Goal: Information Seeking & Learning: Find specific fact

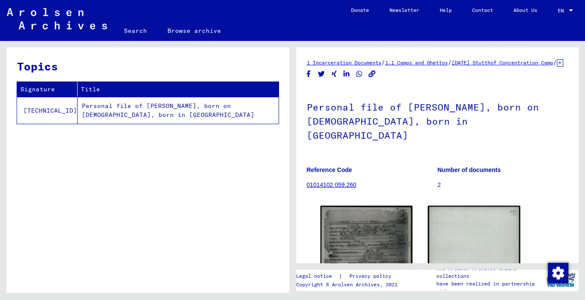
click at [330, 181] on link "01014102 059.260" at bounding box center [332, 184] width 50 height 7
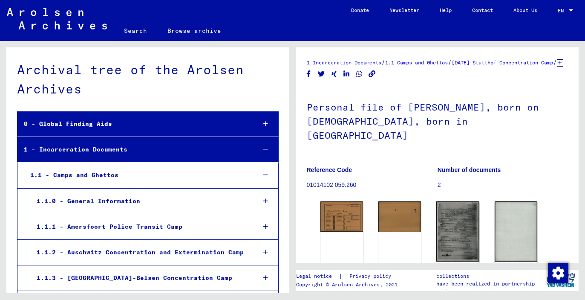
click at [138, 37] on link "Search" at bounding box center [135, 30] width 43 height 20
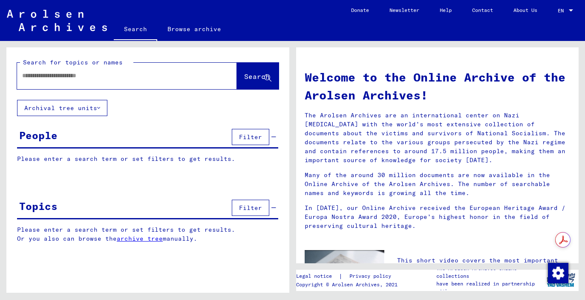
click at [94, 81] on div at bounding box center [114, 75] width 194 height 19
click at [90, 74] on input "text" at bounding box center [116, 75] width 189 height 9
type input "*********"
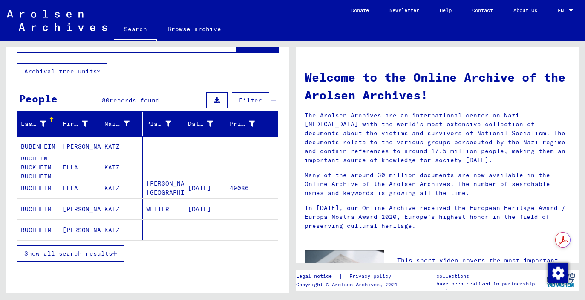
scroll to position [39, 0]
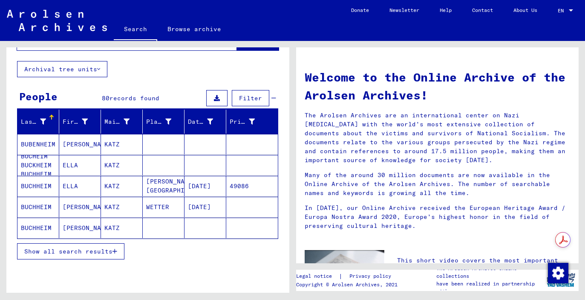
click at [104, 248] on span "Show all search results" at bounding box center [68, 251] width 88 height 8
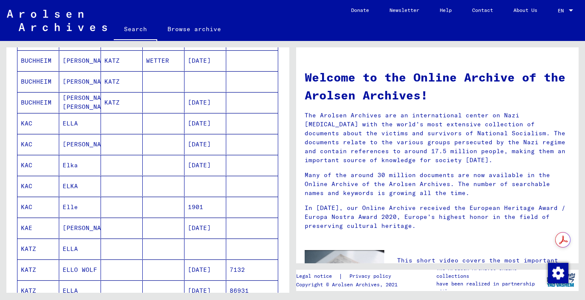
scroll to position [0, 0]
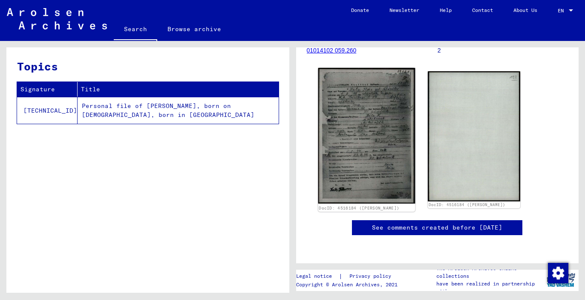
scroll to position [53, 0]
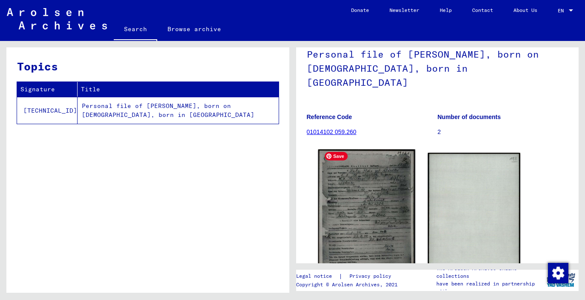
click at [367, 179] on img at bounding box center [366, 216] width 97 height 135
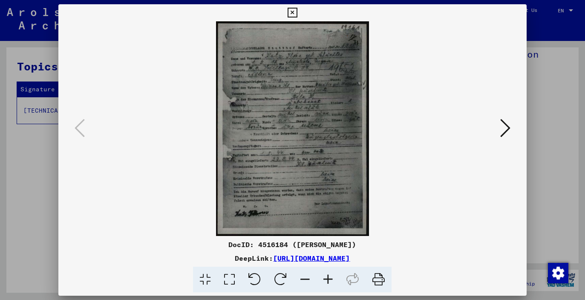
click at [292, 14] on icon at bounding box center [293, 13] width 10 height 10
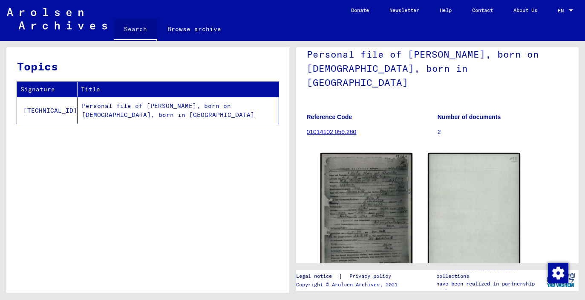
click at [132, 25] on link "Search" at bounding box center [135, 30] width 43 height 22
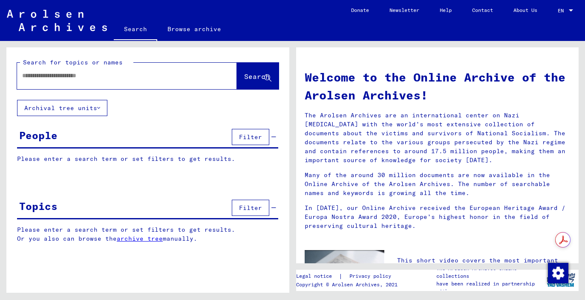
click at [94, 74] on input "text" at bounding box center [116, 75] width 189 height 9
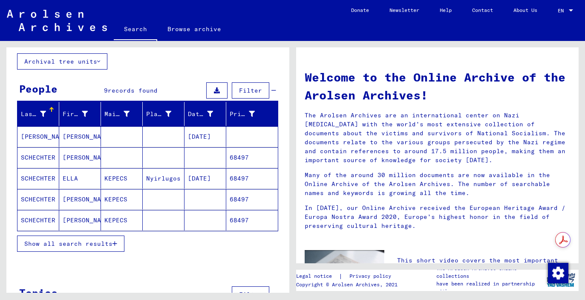
scroll to position [47, 0]
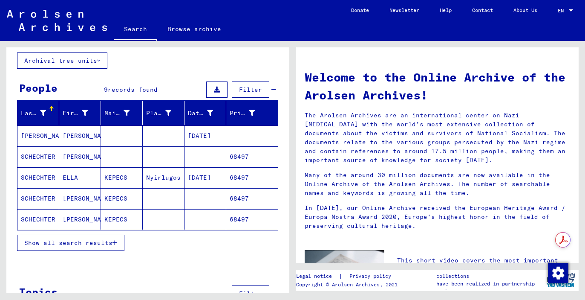
click at [96, 239] on span "Show all search results" at bounding box center [68, 243] width 88 height 8
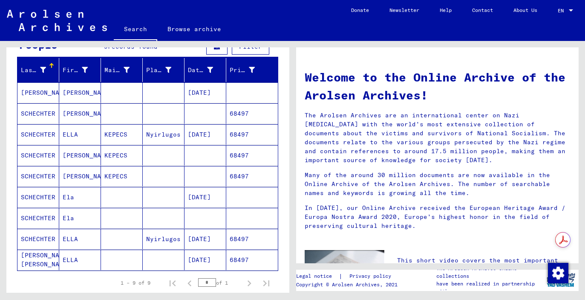
scroll to position [92, 0]
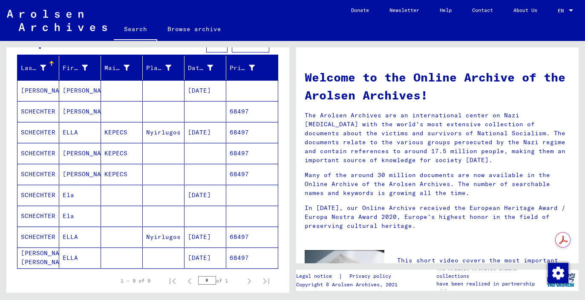
click at [45, 191] on mat-cell "SCHECHTER" at bounding box center [38, 194] width 42 height 20
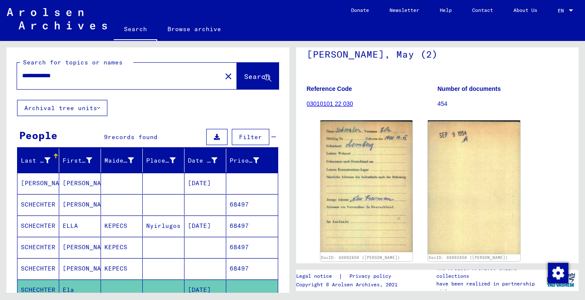
click at [50, 75] on input "**********" at bounding box center [119, 75] width 194 height 9
type input "**********"
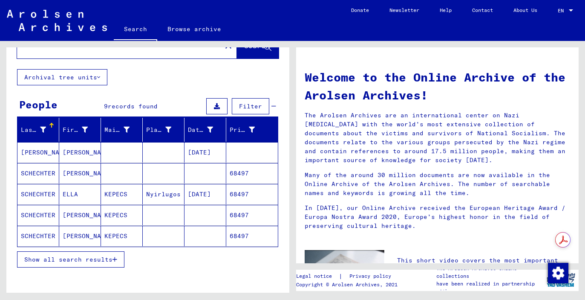
scroll to position [36, 0]
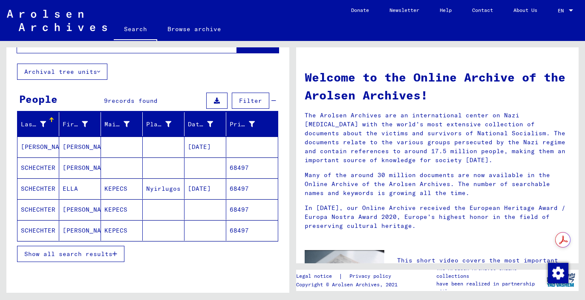
click at [90, 252] on span "Show all search results" at bounding box center [68, 254] width 88 height 8
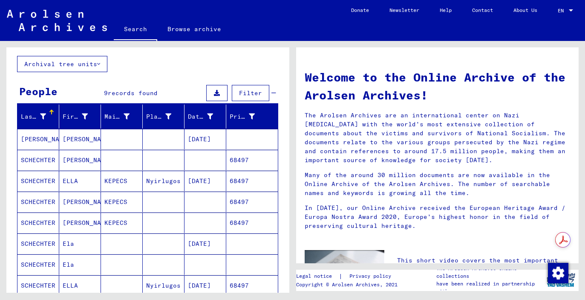
scroll to position [0, 0]
